Goal: Find specific page/section: Find specific page/section

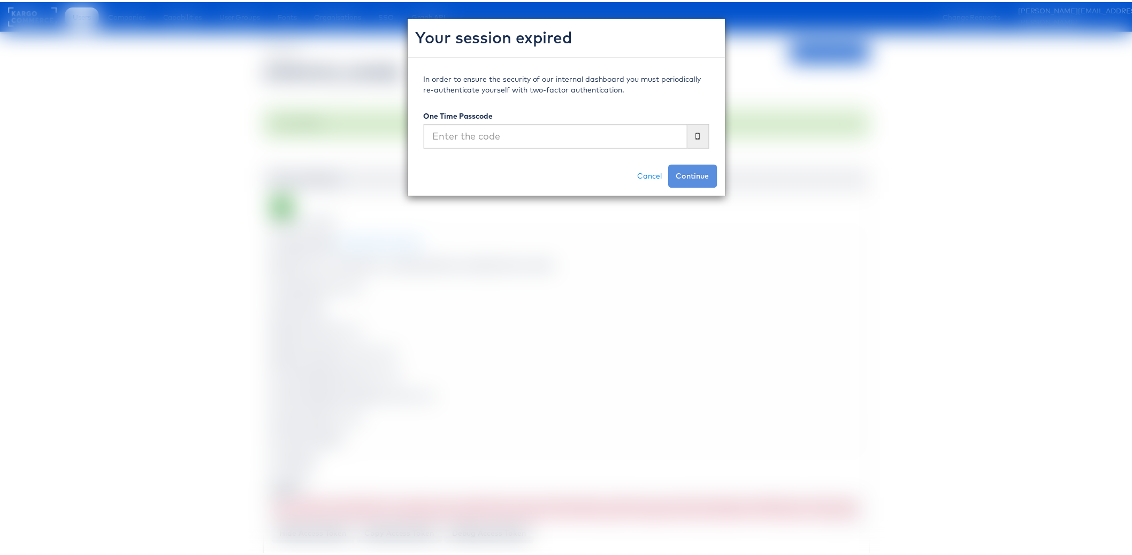
scroll to position [50, 0]
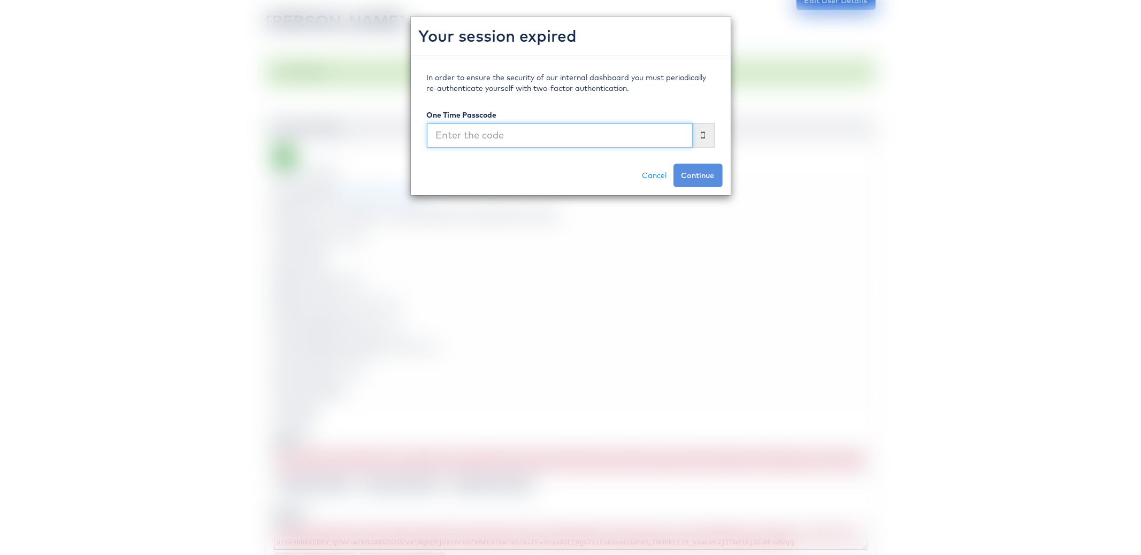
click at [559, 132] on input "text" at bounding box center [560, 135] width 266 height 25
type input "146820"
click at [673, 164] on button "Continue" at bounding box center [697, 176] width 49 height 24
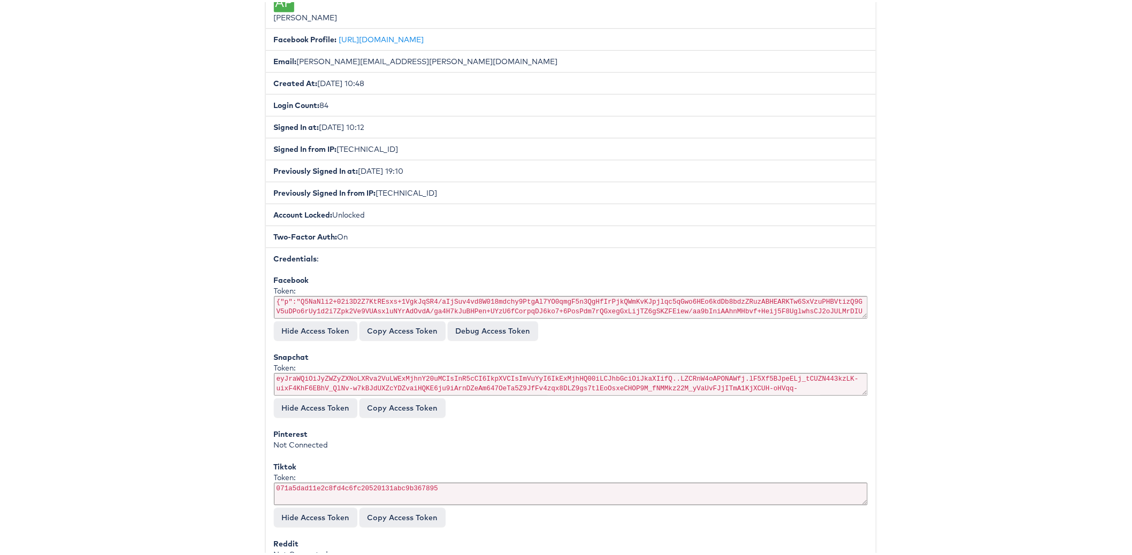
scroll to position [336, 0]
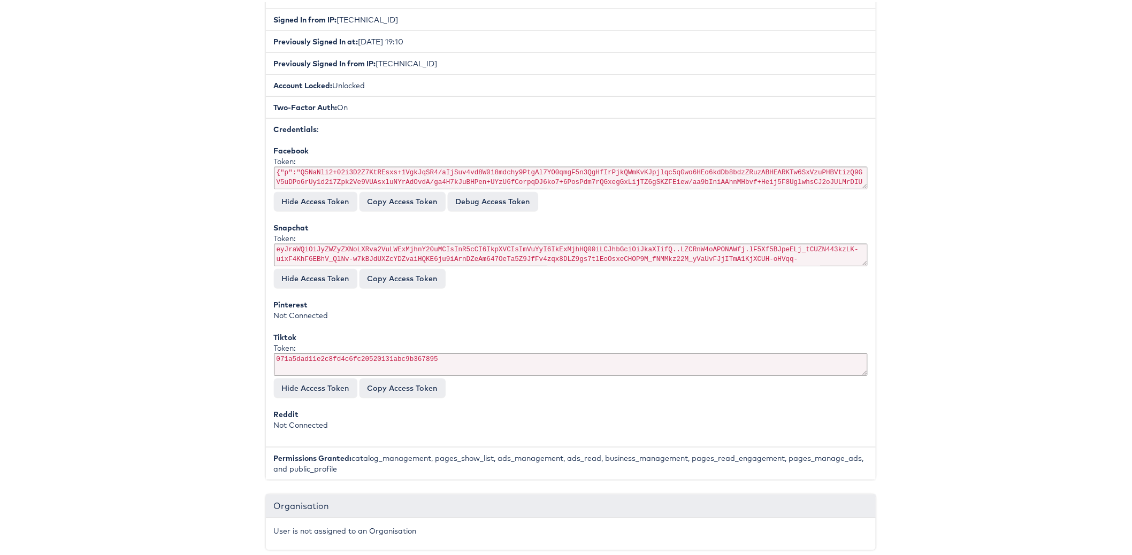
drag, startPoint x: 272, startPoint y: 163, endPoint x: 284, endPoint y: 163, distance: 11.8
click at [284, 163] on div "Token: {"p":"Q5NaNli2+02i3D2Z7KtREsxs+1VgkJqSR4/aIjSuv4vd8W018mdchy9PtgAl7YO0qm…" at bounding box center [571, 172] width 594 height 36
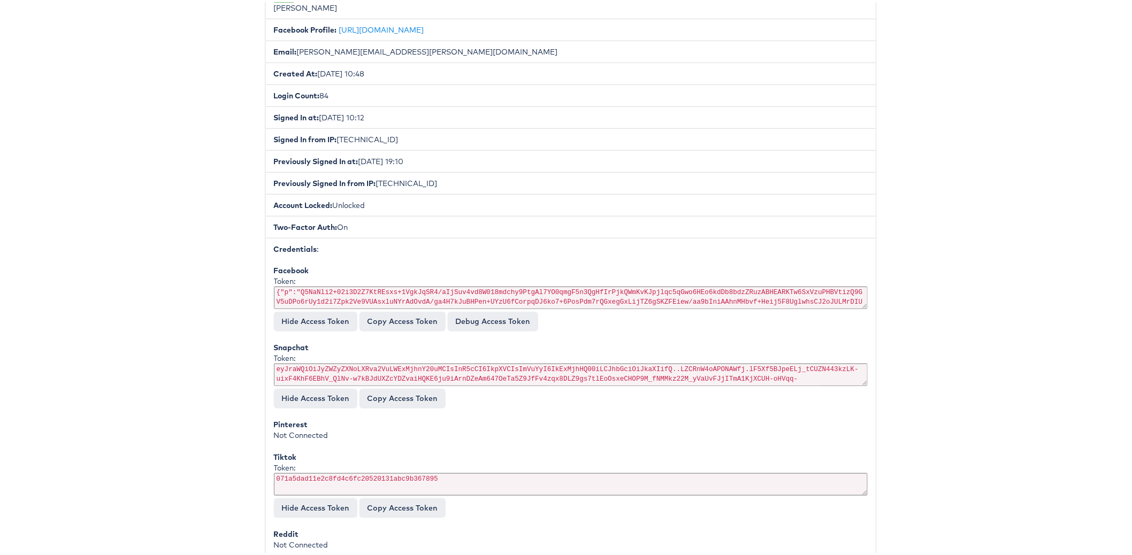
scroll to position [232, 0]
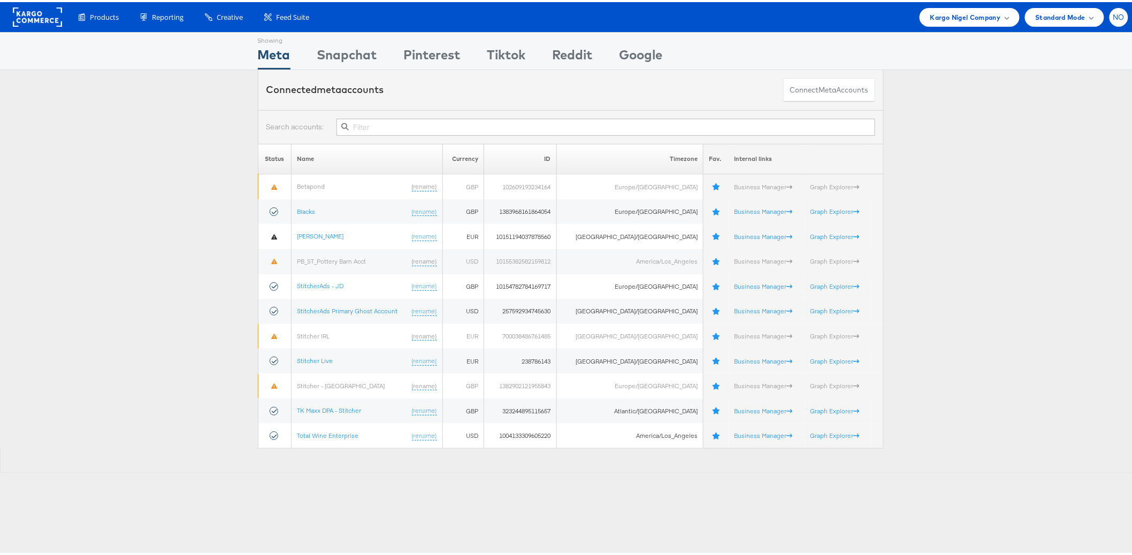
click at [1113, 17] on span "NO" at bounding box center [1119, 15] width 12 height 7
click at [1054, 105] on link "Internal Dashboard" at bounding box center [1073, 101] width 91 height 11
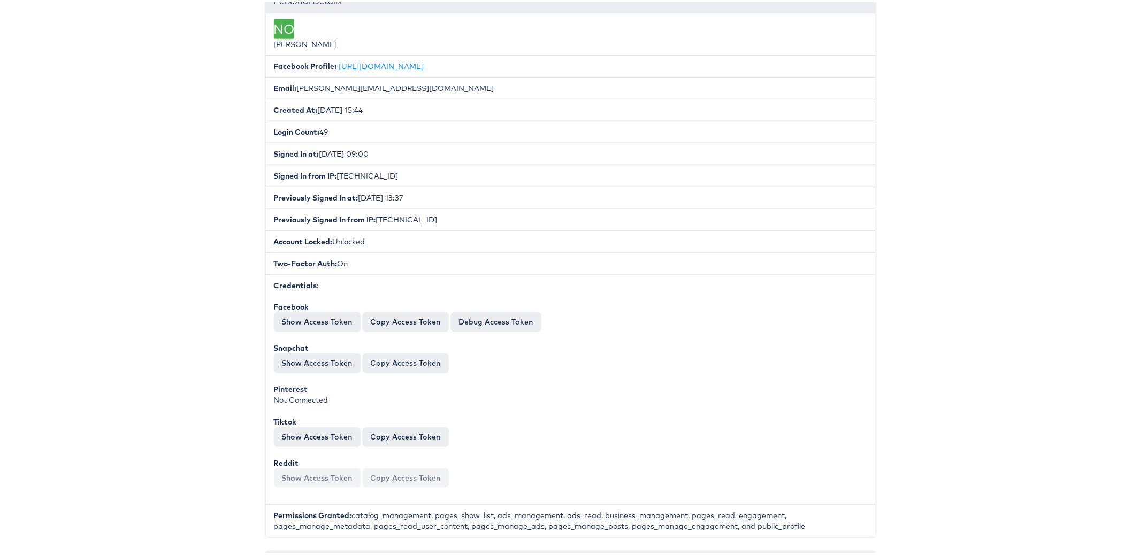
scroll to position [246, 0]
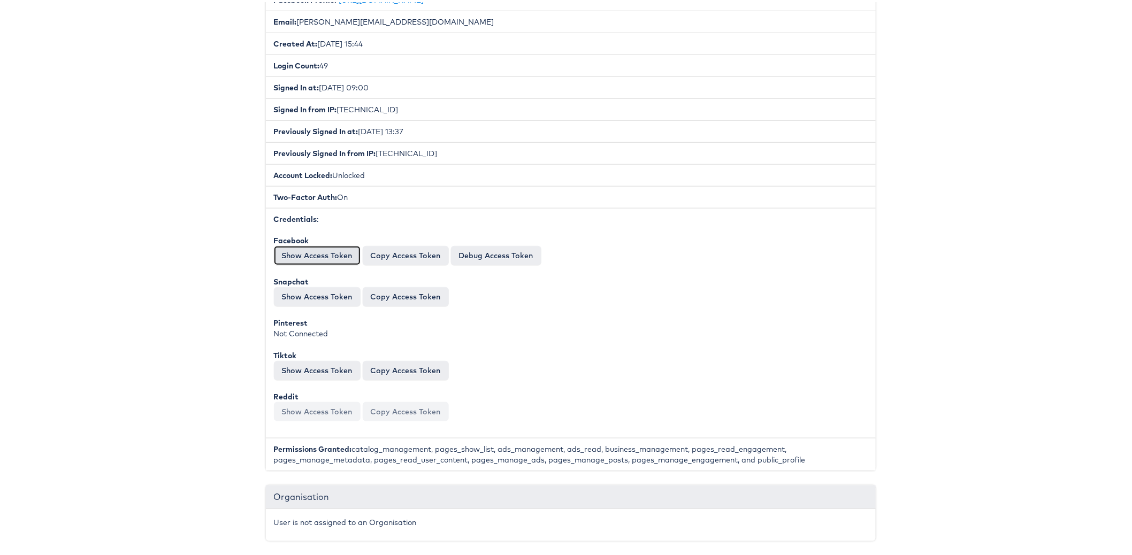
click at [317, 250] on button "Show Access Token" at bounding box center [317, 253] width 87 height 19
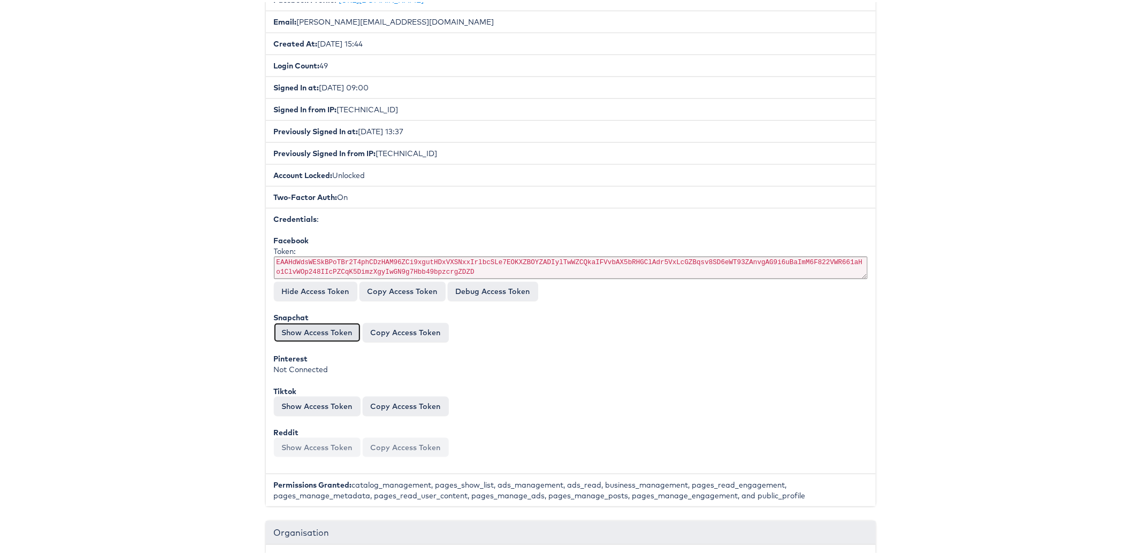
click at [295, 321] on button "Show Access Token" at bounding box center [317, 330] width 87 height 19
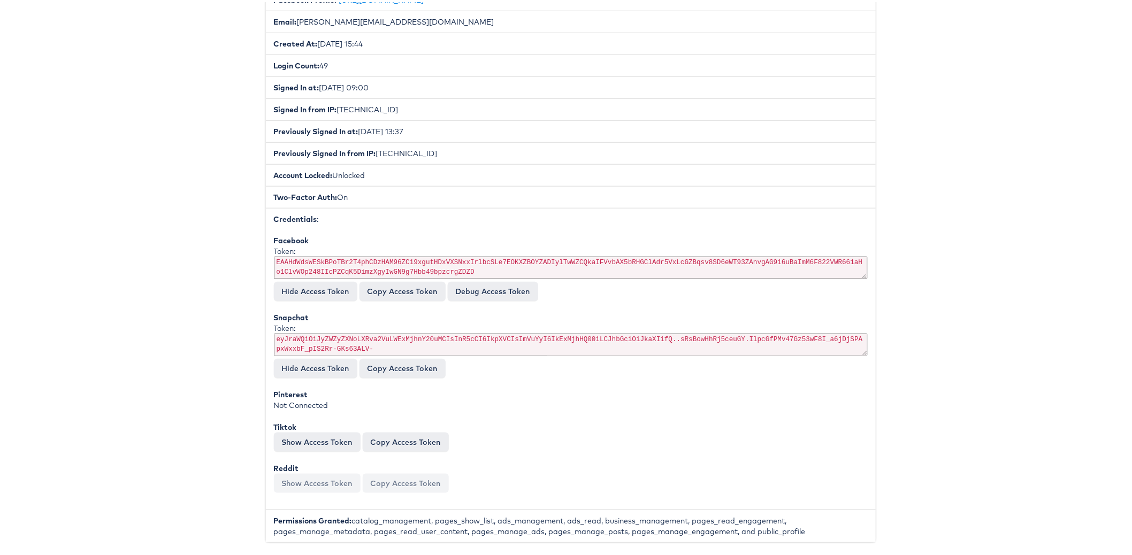
click at [195, 273] on body "Users Companies Capabilities User Groups Fonts Organisations SSO Graph API Chan…" at bounding box center [570, 544] width 1141 height 1581
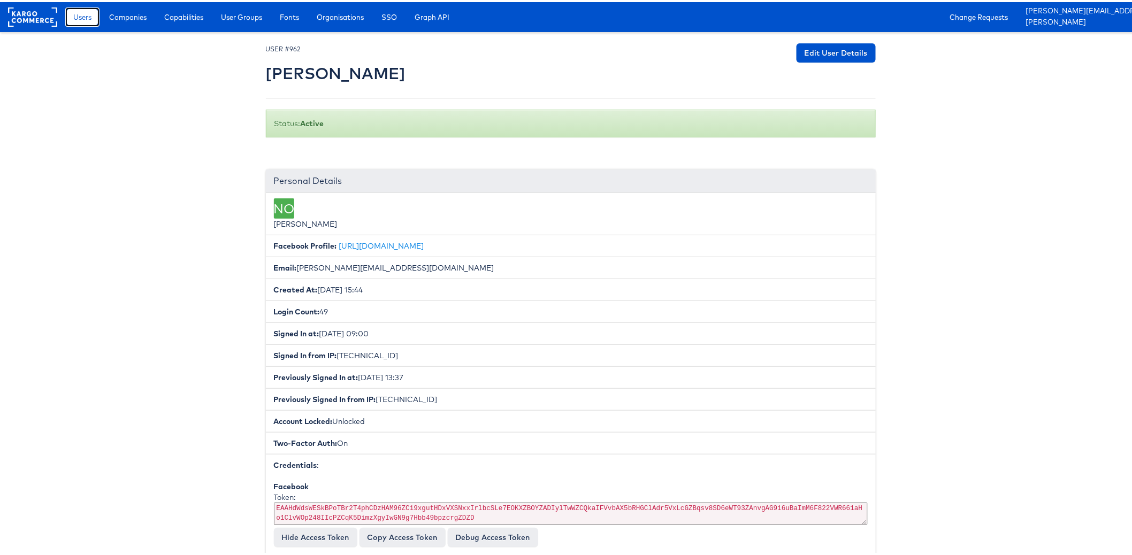
click at [81, 18] on span "Users" at bounding box center [82, 15] width 18 height 11
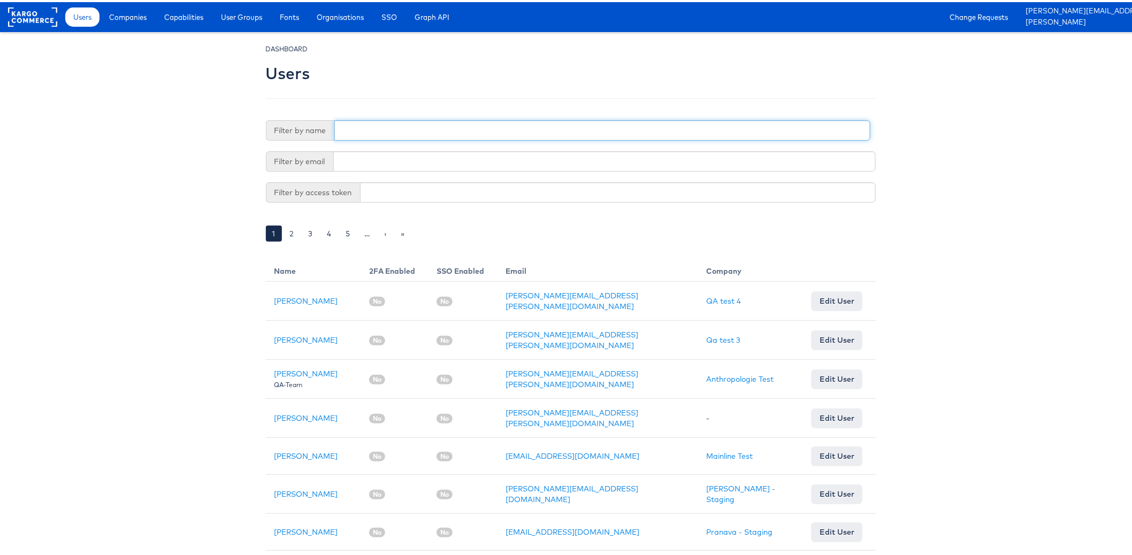
click at [380, 133] on input "text" at bounding box center [602, 128] width 536 height 20
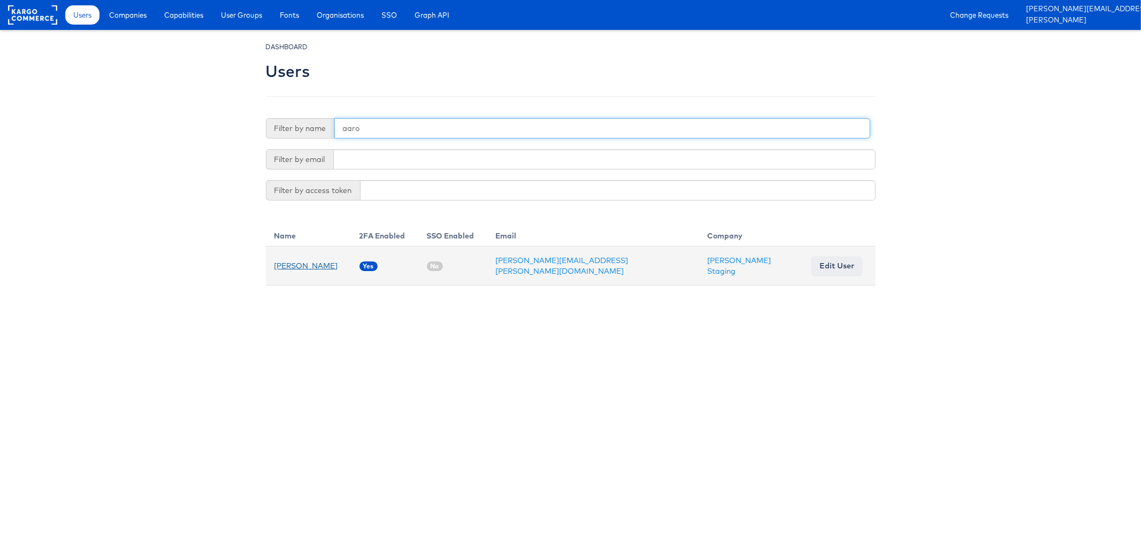
type input "aaro"
click at [301, 261] on link "Aaron Pinto" at bounding box center [306, 266] width 64 height 10
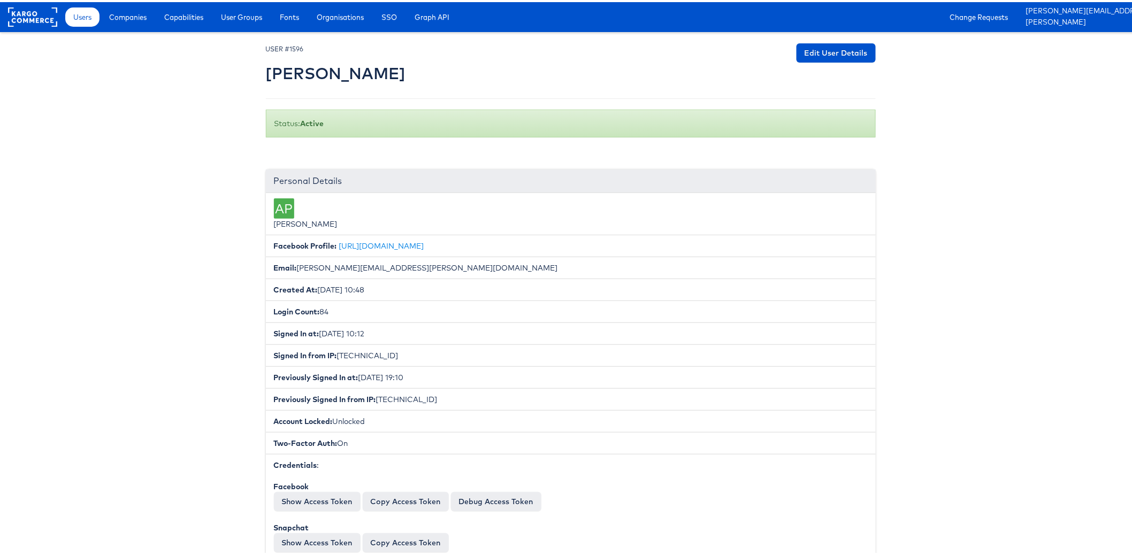
scroll to position [131, 0]
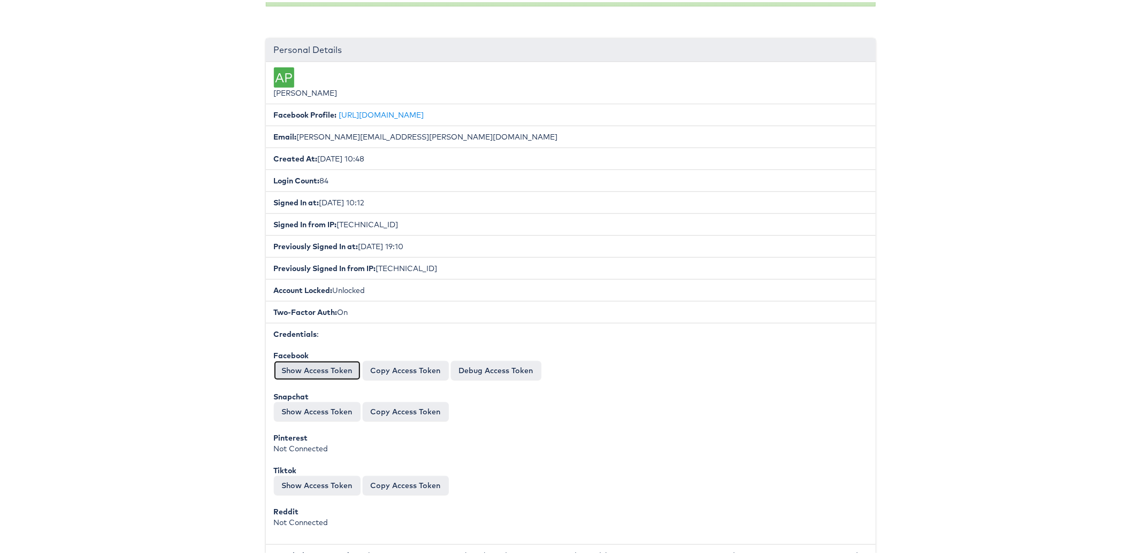
click at [324, 369] on button "Show Access Token" at bounding box center [317, 368] width 87 height 19
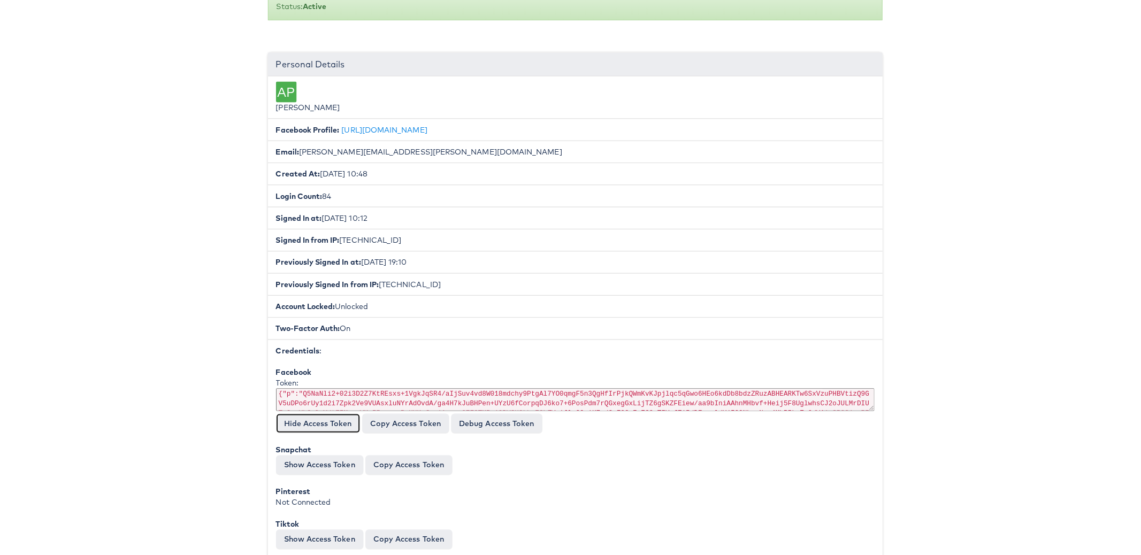
scroll to position [0, 0]
